Goal: Task Accomplishment & Management: Complete application form

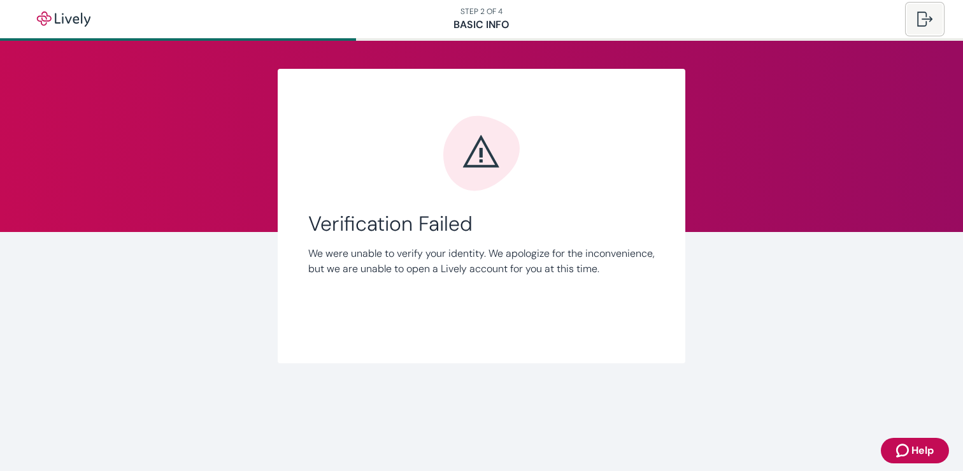
click at [923, 17] on div at bounding box center [924, 18] width 15 height 15
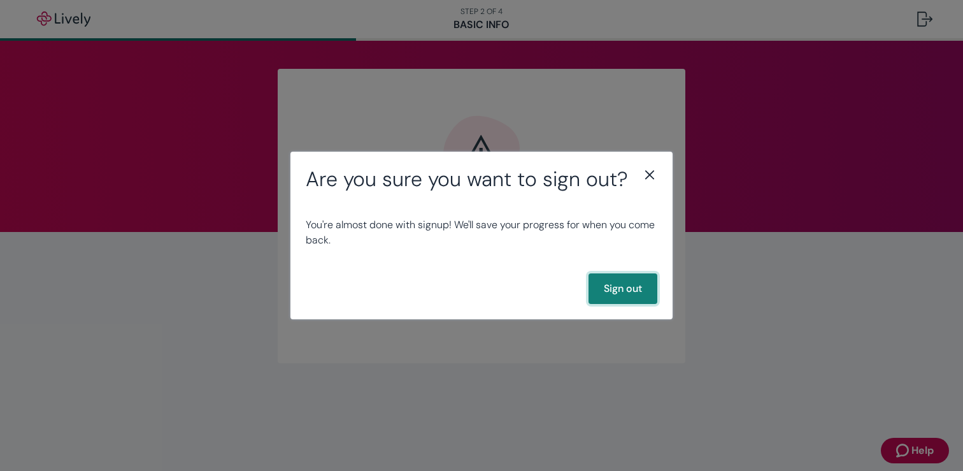
click at [635, 279] on button "Sign out" at bounding box center [622, 288] width 69 height 31
click at [626, 296] on button "Sign out" at bounding box center [622, 288] width 69 height 31
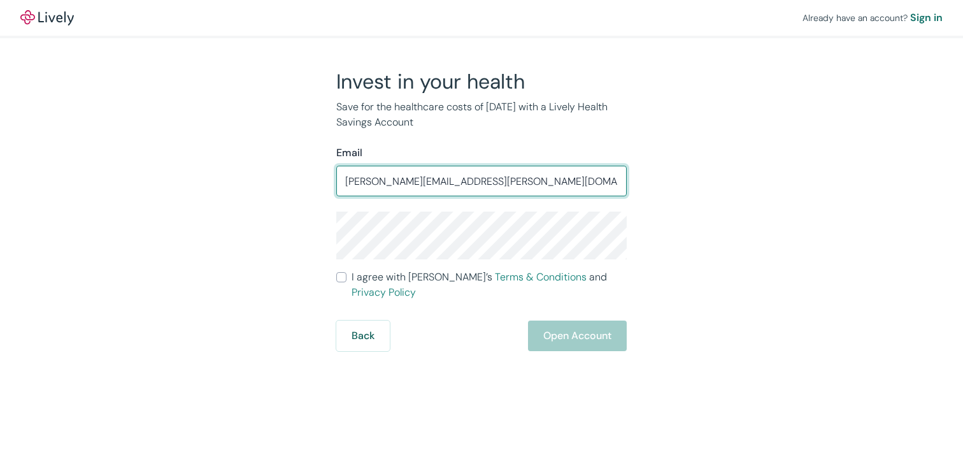
type input "josh.e.little@gmail.com"
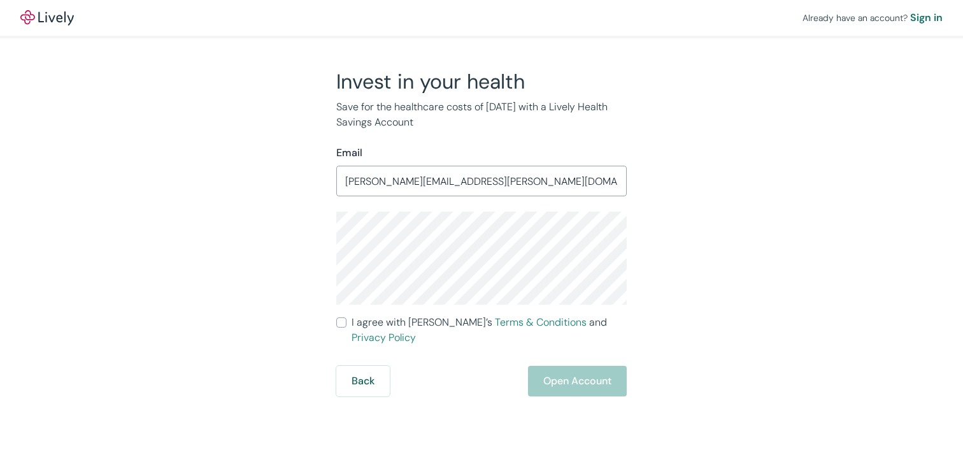
click at [426, 321] on span "I agree with Lively’s Terms & Conditions and Privacy Policy" at bounding box center [489, 330] width 275 height 31
click at [346, 321] on input "I agree with Lively’s Terms & Conditions and Privacy Policy" at bounding box center [341, 322] width 10 height 10
checkbox input "true"
click at [569, 366] on button "Open Account" at bounding box center [577, 381] width 99 height 31
